Goal: Contribute content: Add original content to the website for others to see

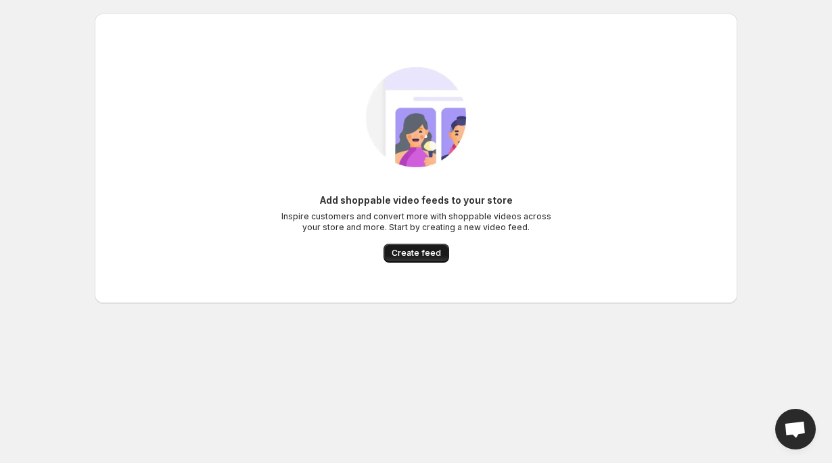
click at [425, 249] on span "Create feed" at bounding box center [416, 253] width 49 height 11
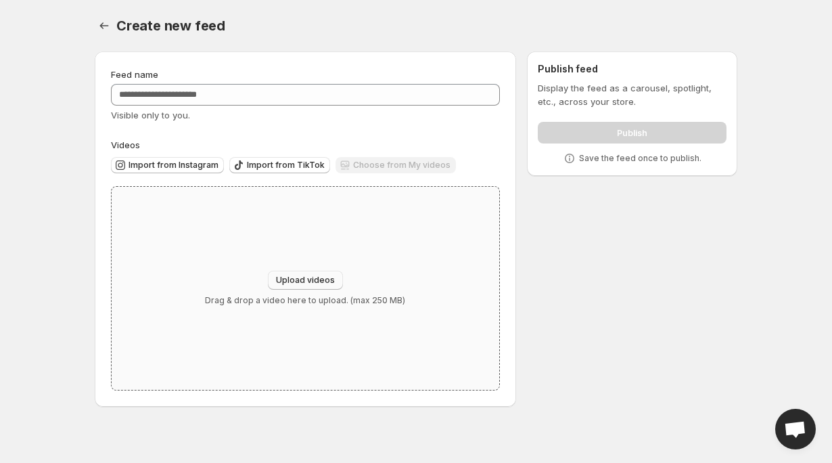
click at [310, 281] on span "Upload videos" at bounding box center [305, 280] width 59 height 11
type input "**********"
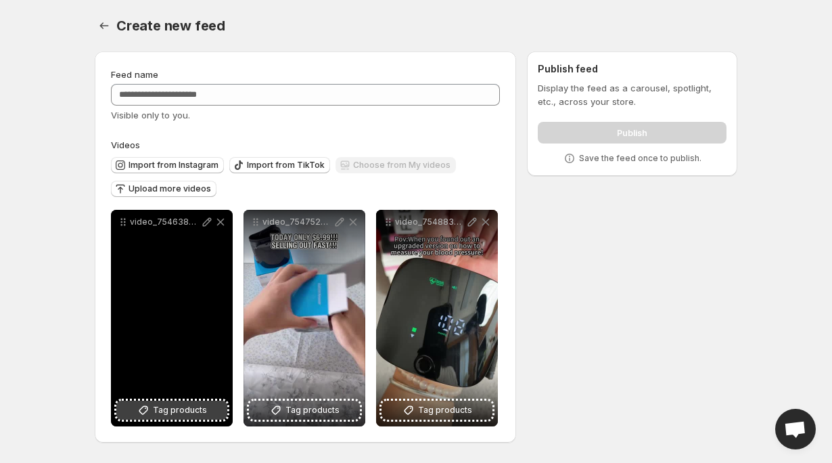
click at [212, 415] on button "Tag products" at bounding box center [171, 409] width 111 height 19
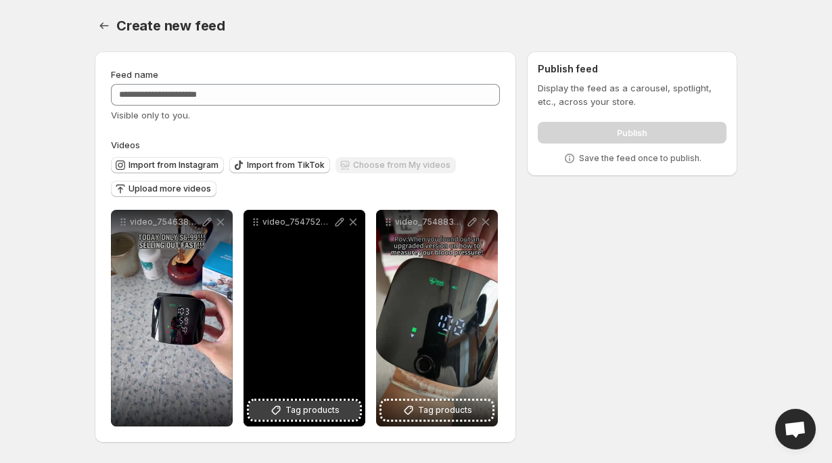
click at [306, 415] on span "Tag products" at bounding box center [312, 410] width 54 height 14
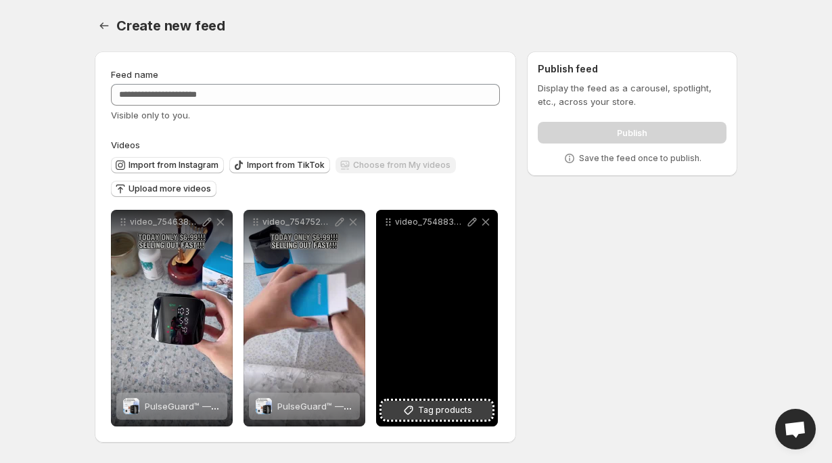
click at [439, 411] on span "Tag products" at bounding box center [445, 410] width 54 height 14
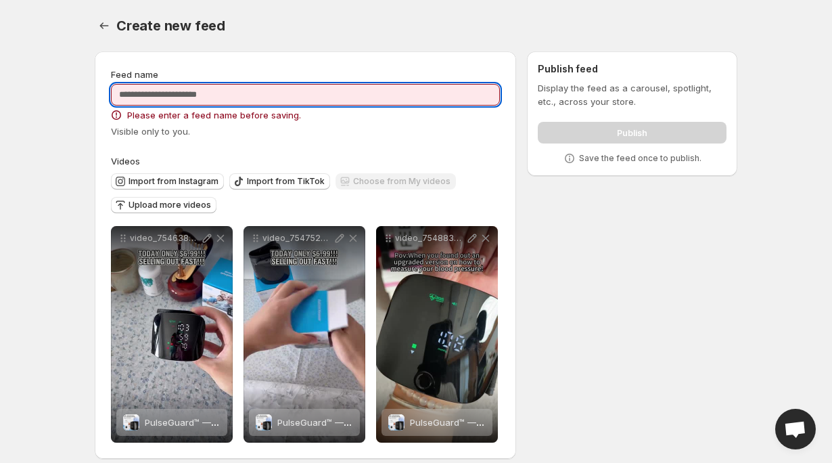
click at [195, 95] on input "Feed name" at bounding box center [305, 95] width 389 height 22
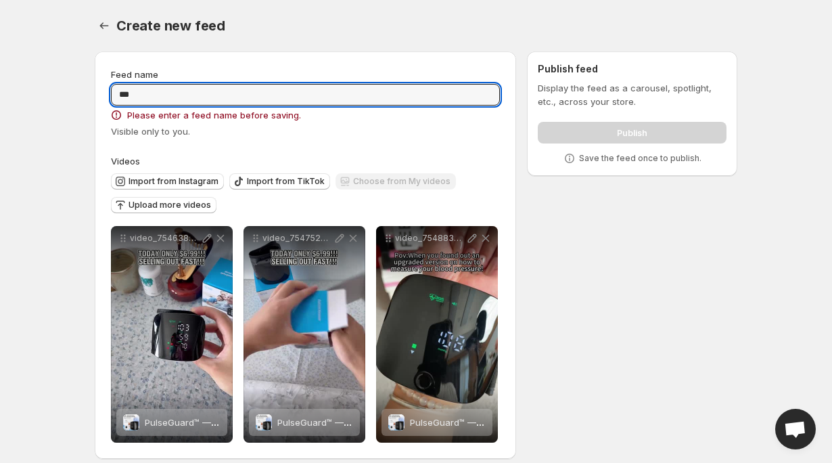
type input "***"
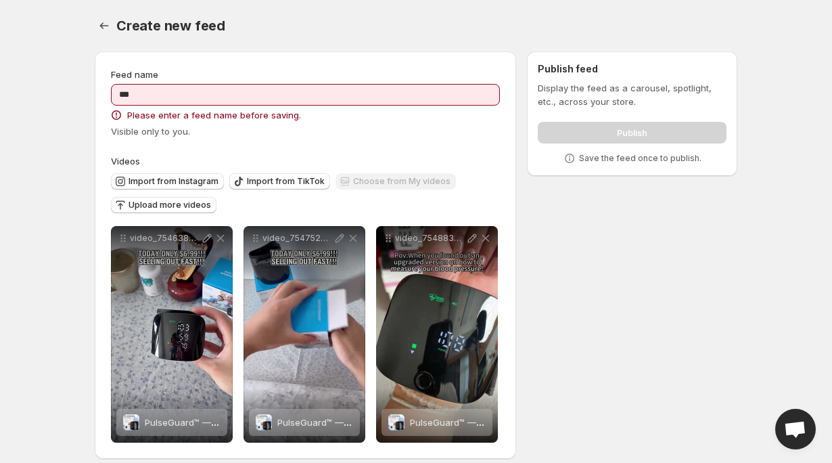
click at [165, 46] on div "Create new feed. This page is ready Create new feed" at bounding box center [416, 25] width 643 height 51
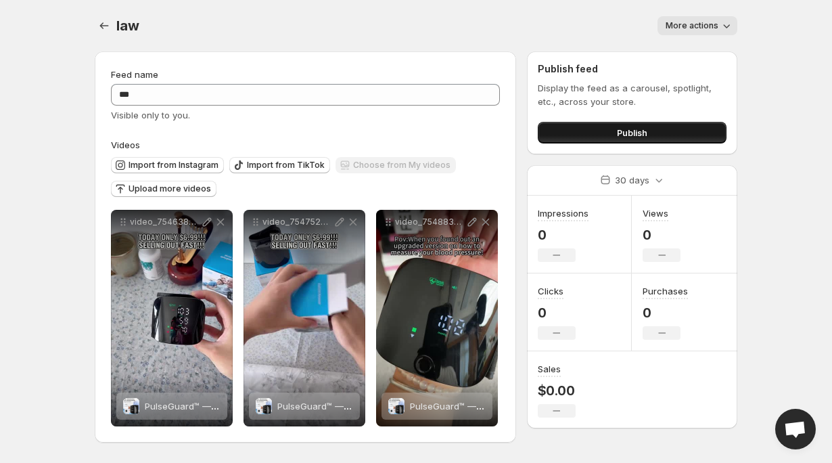
click at [663, 135] on button "Publish" at bounding box center [632, 133] width 189 height 22
click at [578, 127] on button "Publish" at bounding box center [632, 133] width 189 height 22
